Goal: Information Seeking & Learning: Learn about a topic

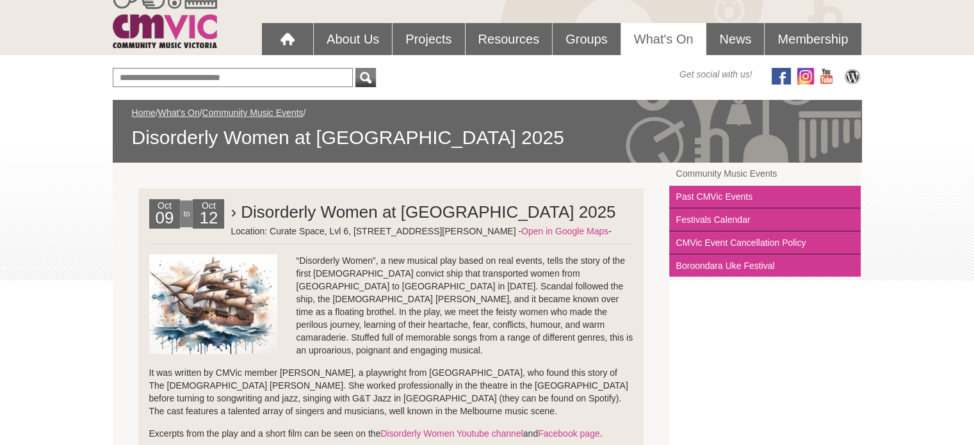
scroll to position [64, 0]
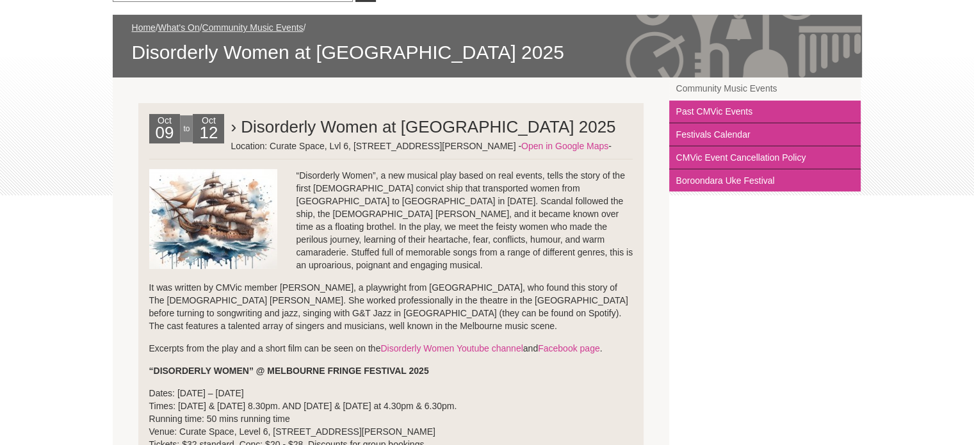
scroll to position [192, 0]
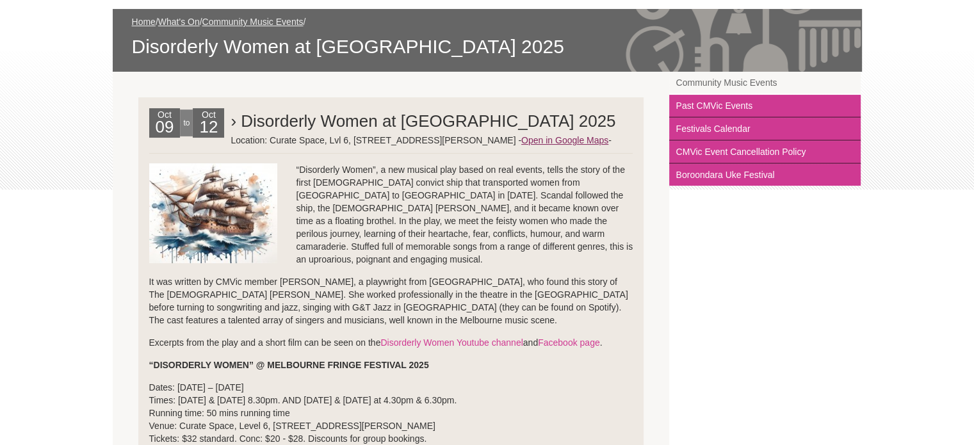
click at [521, 145] on link "Open in Google Maps" at bounding box center [564, 140] width 87 height 10
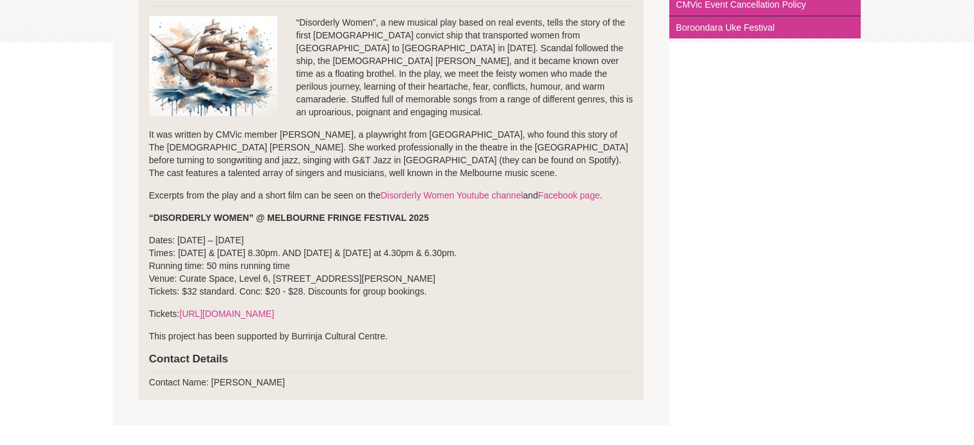
scroll to position [384, 0]
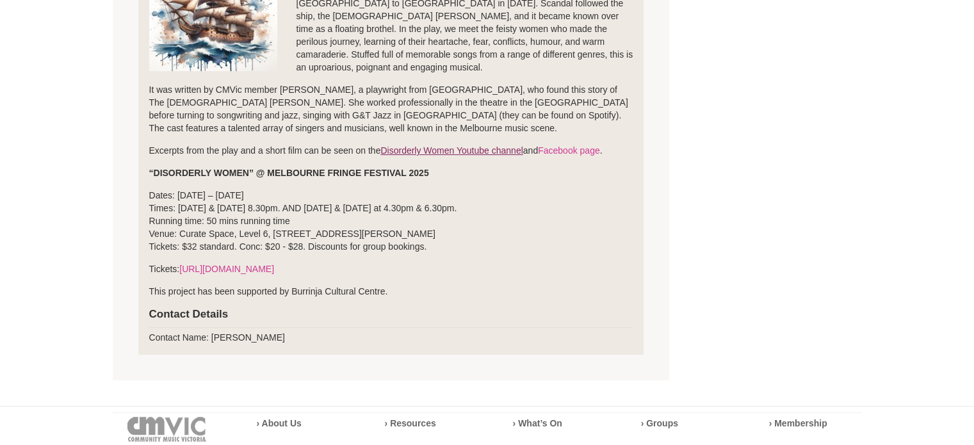
click at [482, 151] on link "Disorderly Women Youtube channel" at bounding box center [452, 150] width 142 height 10
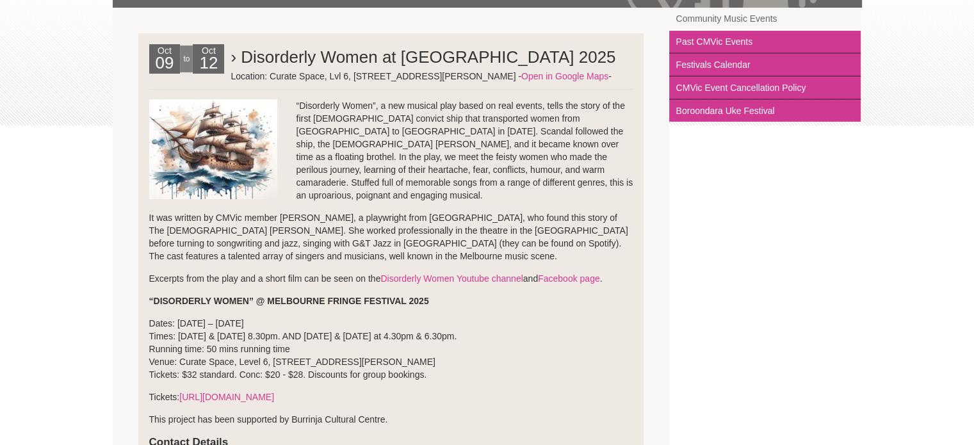
scroll to position [320, 0]
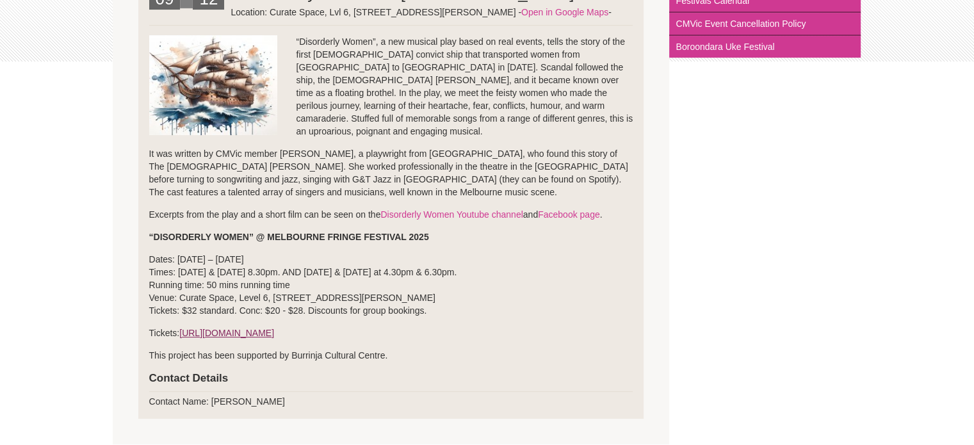
click at [274, 332] on link "[URL][DOMAIN_NAME]" at bounding box center [226, 333] width 95 height 10
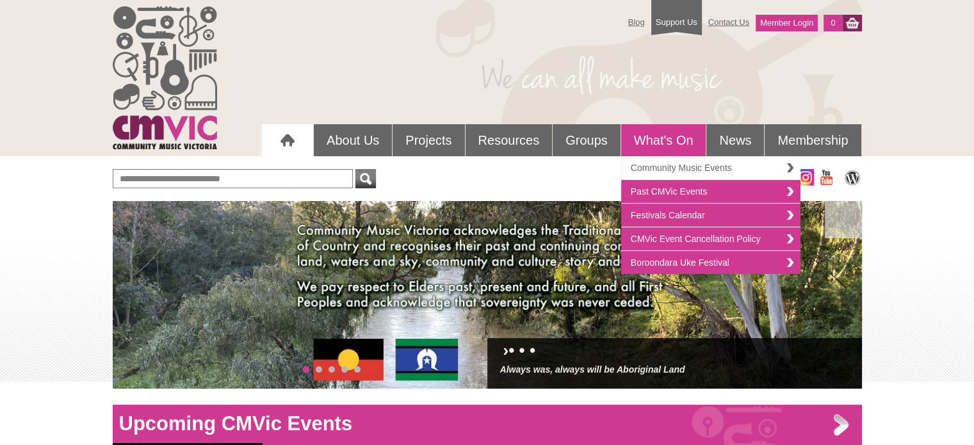
click at [671, 169] on link "Community Music Events" at bounding box center [710, 168] width 179 height 24
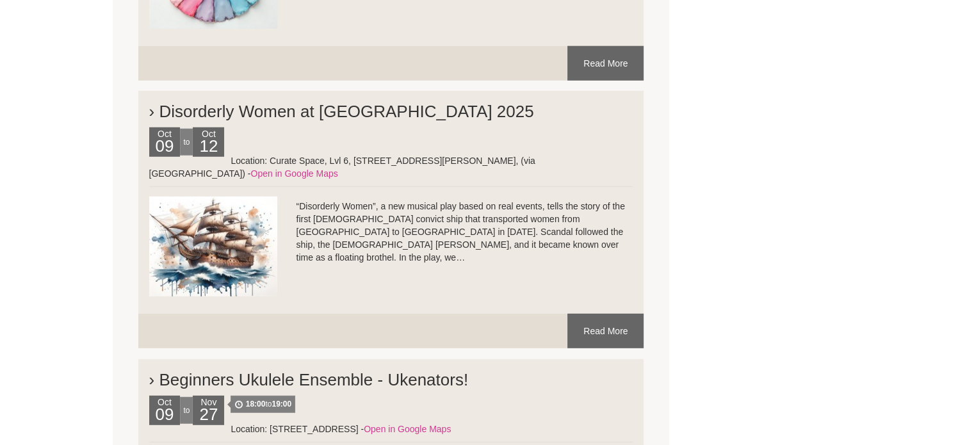
scroll to position [3523, 0]
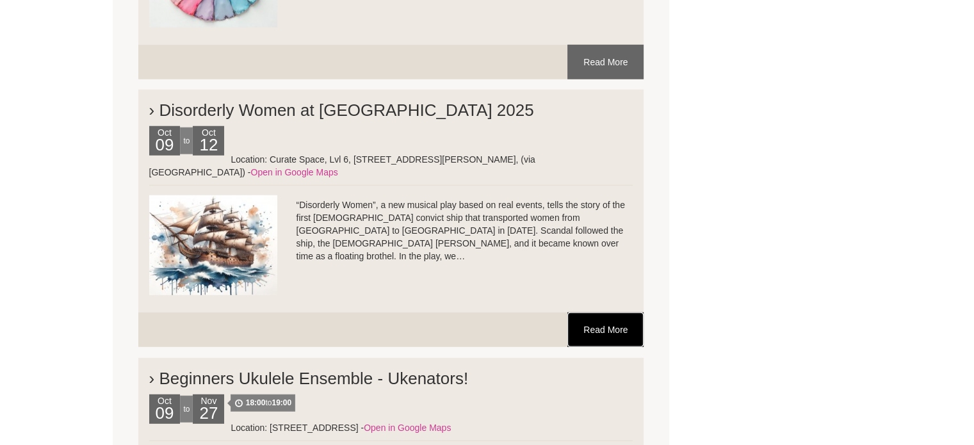
click at [609, 313] on link "Read More" at bounding box center [606, 330] width 76 height 35
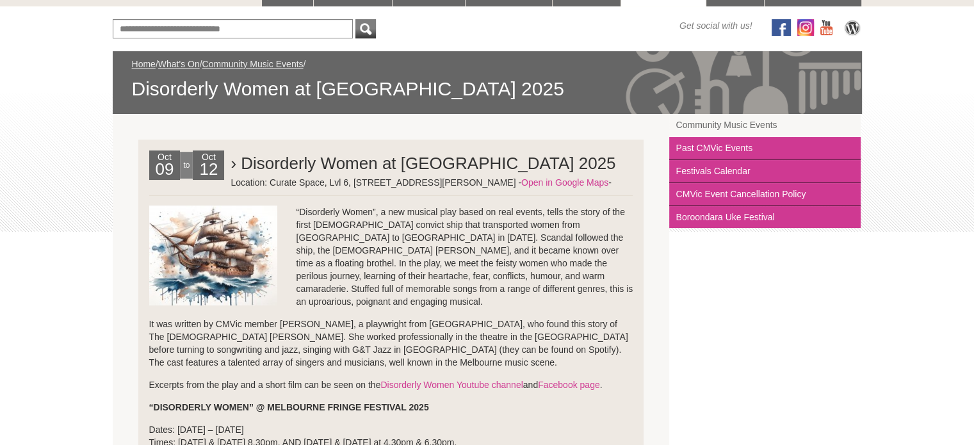
scroll to position [128, 0]
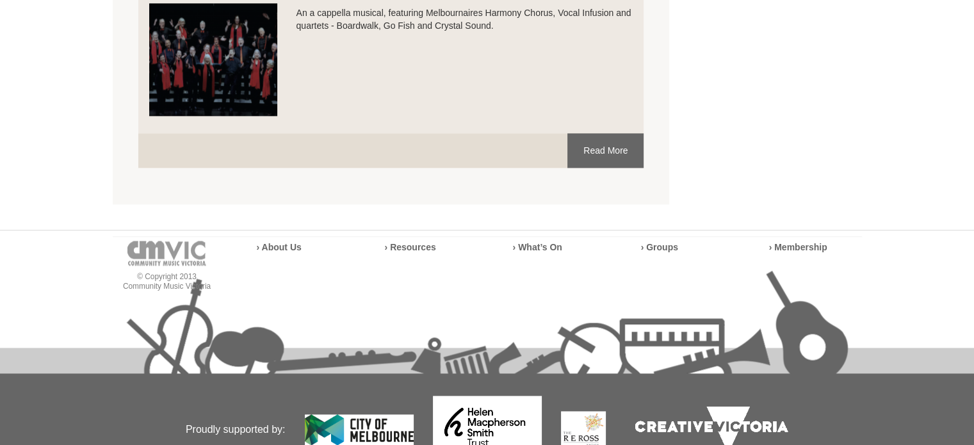
scroll to position [6534, 0]
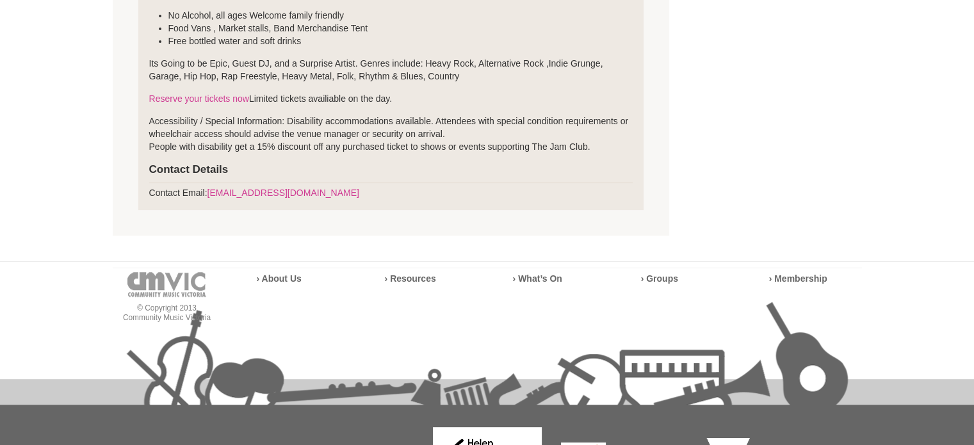
scroll to position [512, 0]
